Goal: Information Seeking & Learning: Learn about a topic

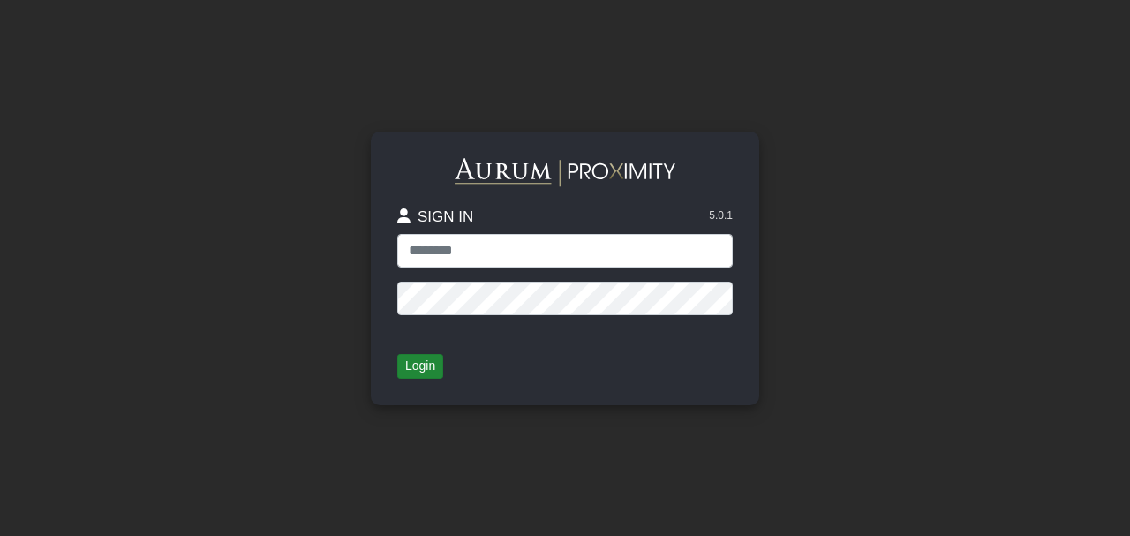
type input "**********"
click at [404, 369] on button "Login" at bounding box center [420, 366] width 46 height 25
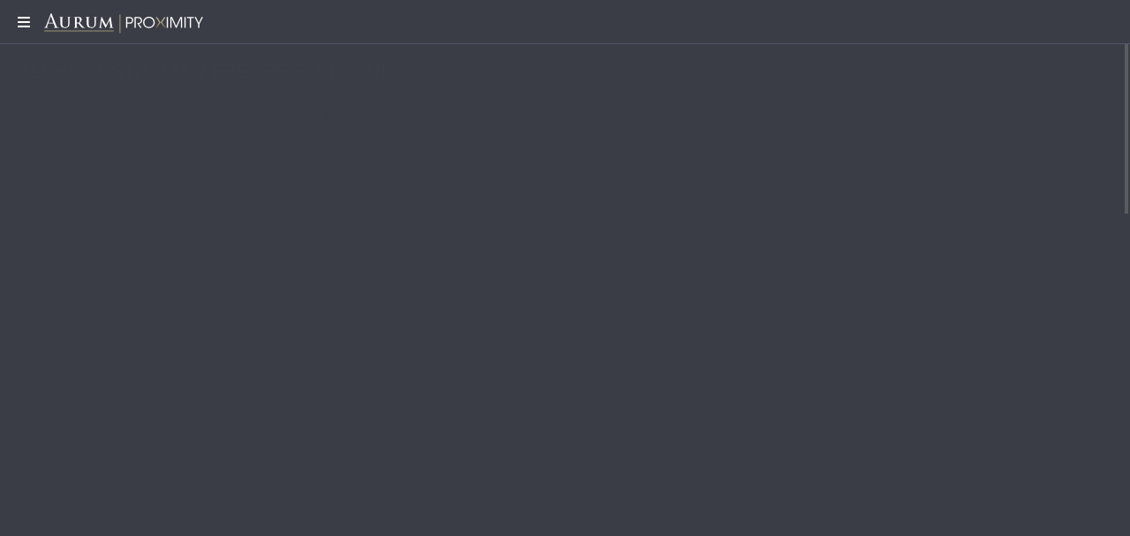
click at [23, 24] on icon at bounding box center [22, 22] width 44 height 14
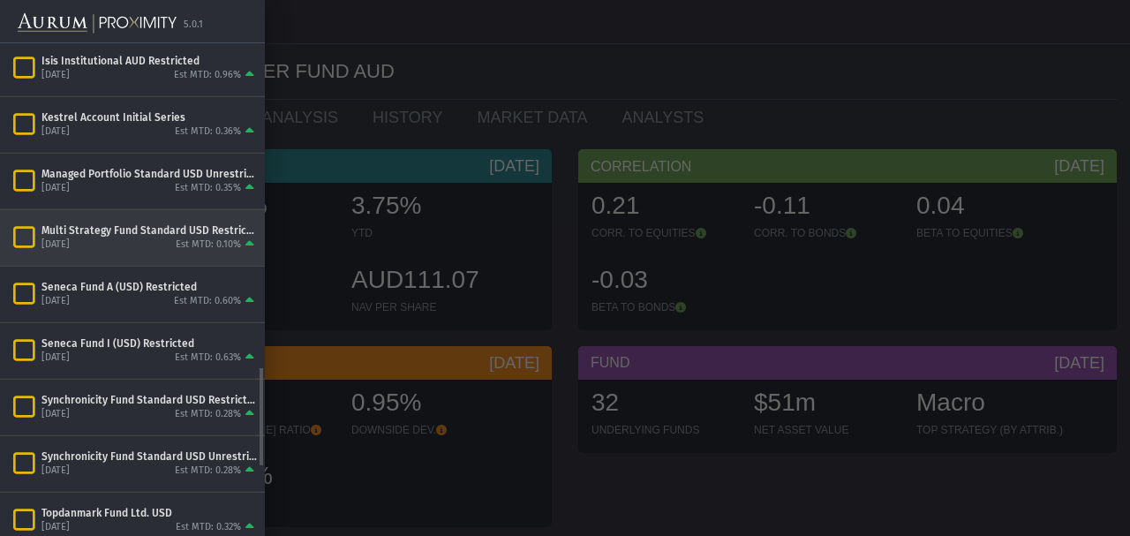
scroll to position [1625, 0]
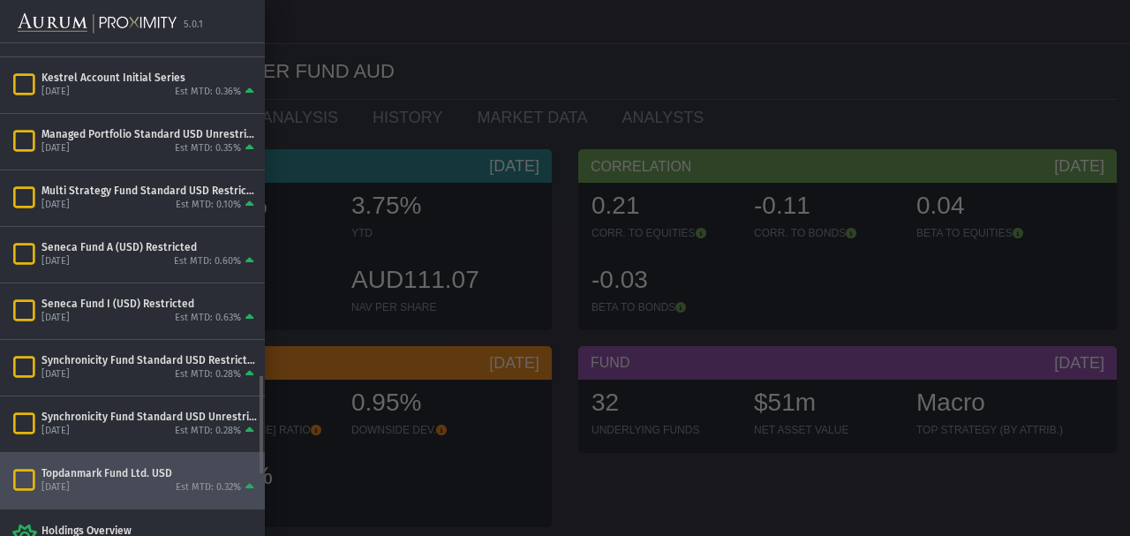
click at [102, 466] on div "Topdanmark Fund Ltd. USD" at bounding box center [149, 473] width 216 height 14
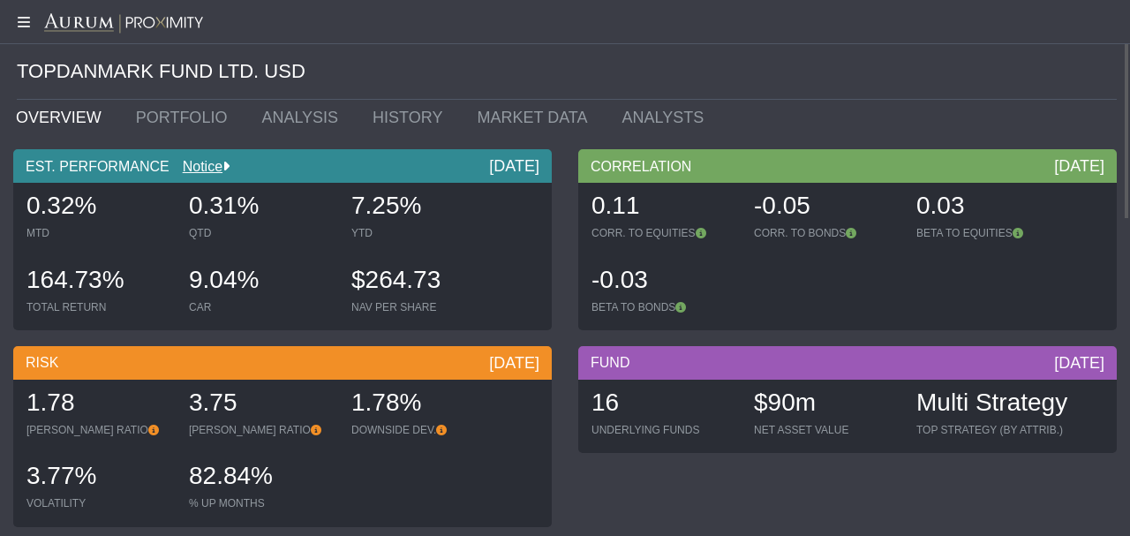
drag, startPoint x: 185, startPoint y: 283, endPoint x: 258, endPoint y: 280, distance: 73.3
click at [258, 280] on div "9.04% CAR" at bounding box center [261, 290] width 159 height 63
click at [257, 325] on div "0.32% MTD 0.31% QTD 7.25% YTD 164.73% TOTAL RETURN 9.04% CAR $264.73 NAV PER SH…" at bounding box center [283, 256] width 530 height 147
click at [268, 122] on link "ANALYSIS" at bounding box center [303, 117] width 111 height 35
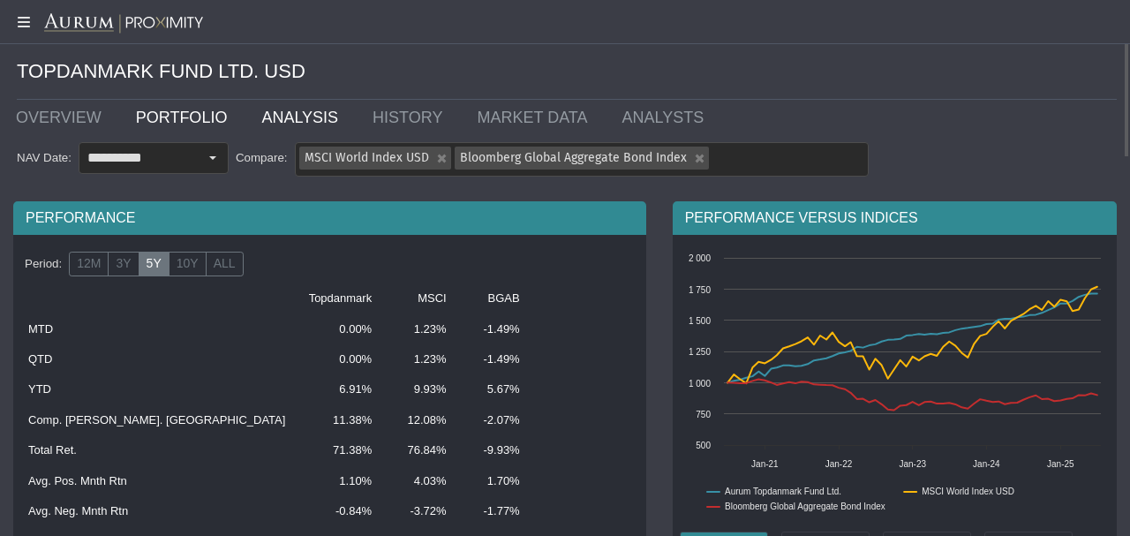
click at [191, 118] on link "PORTFOLIO" at bounding box center [186, 117] width 126 height 35
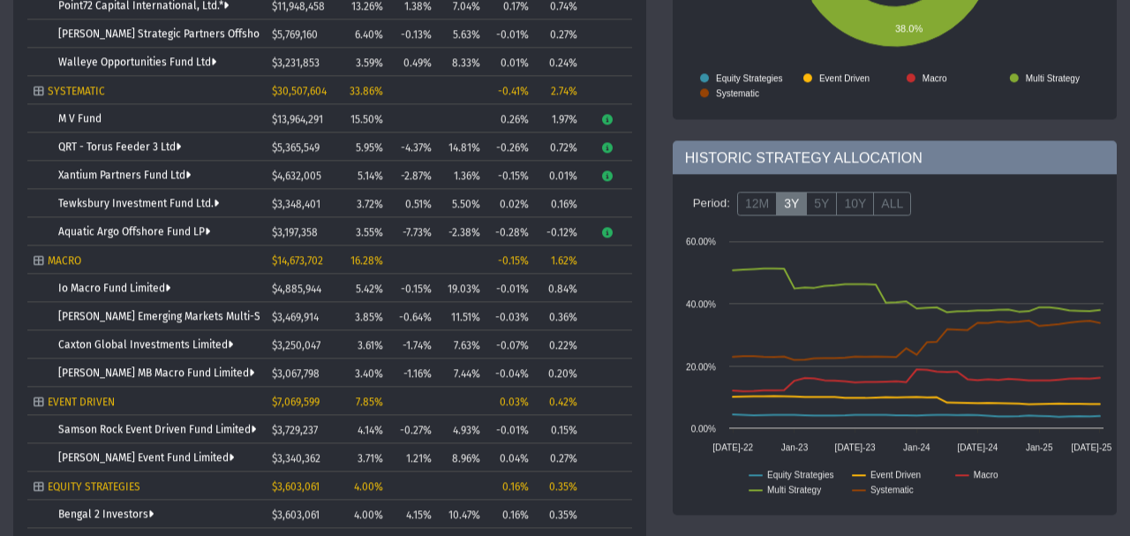
scroll to position [396, 0]
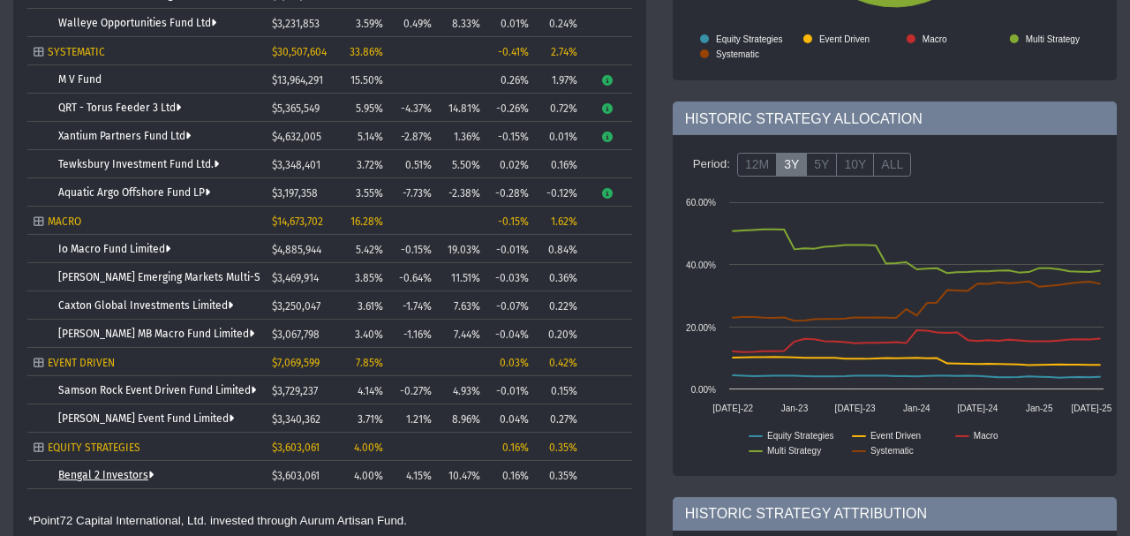
click at [108, 469] on link "Bengal 2 Investors" at bounding box center [105, 475] width 95 height 12
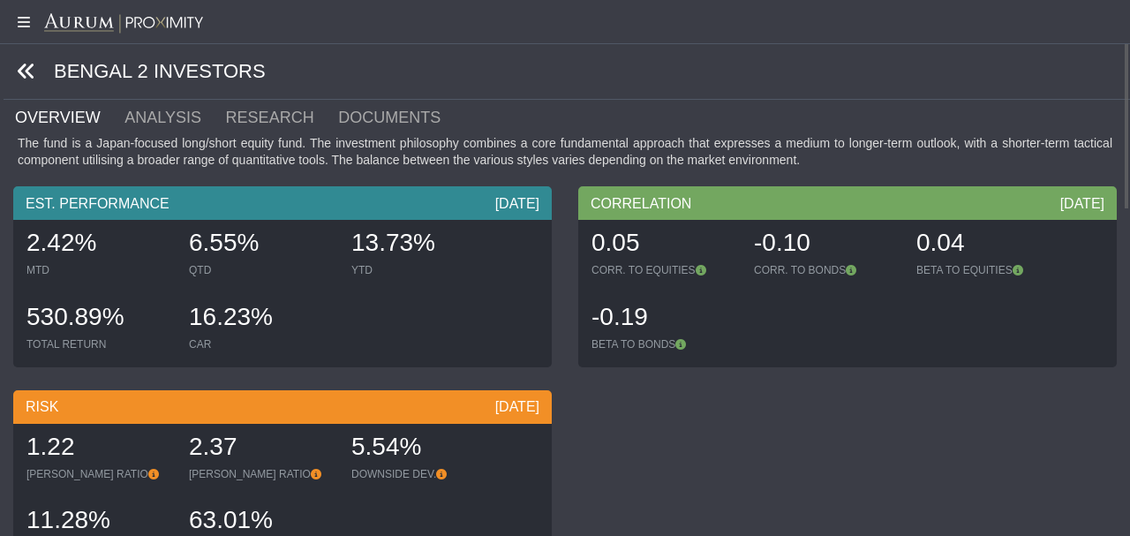
click at [32, 79] on icon at bounding box center [26, 71] width 19 height 19
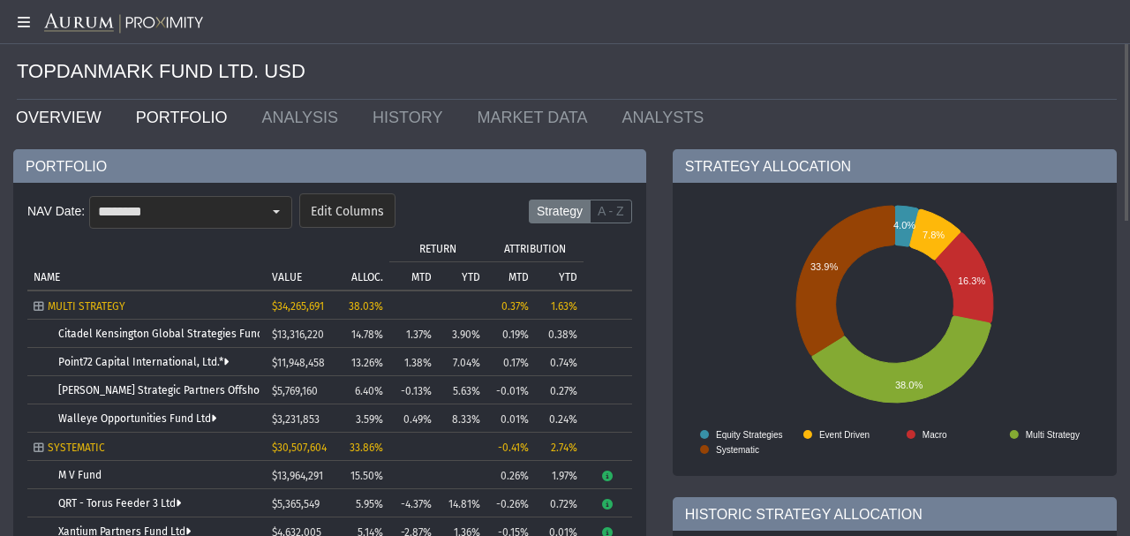
click at [67, 113] on link "OVERVIEW" at bounding box center [63, 117] width 120 height 35
